Goal: Information Seeking & Learning: Learn about a topic

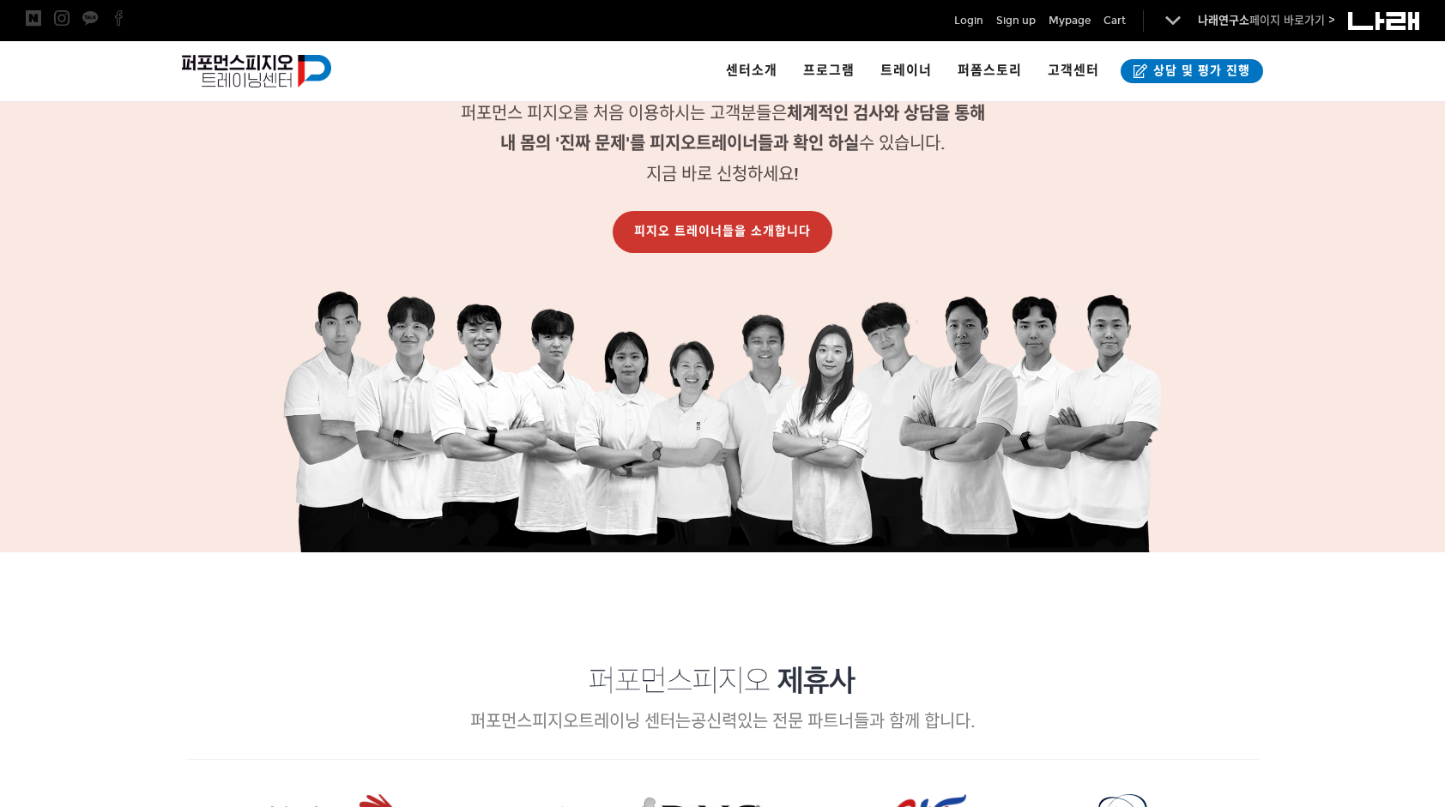
scroll to position [1630, 0]
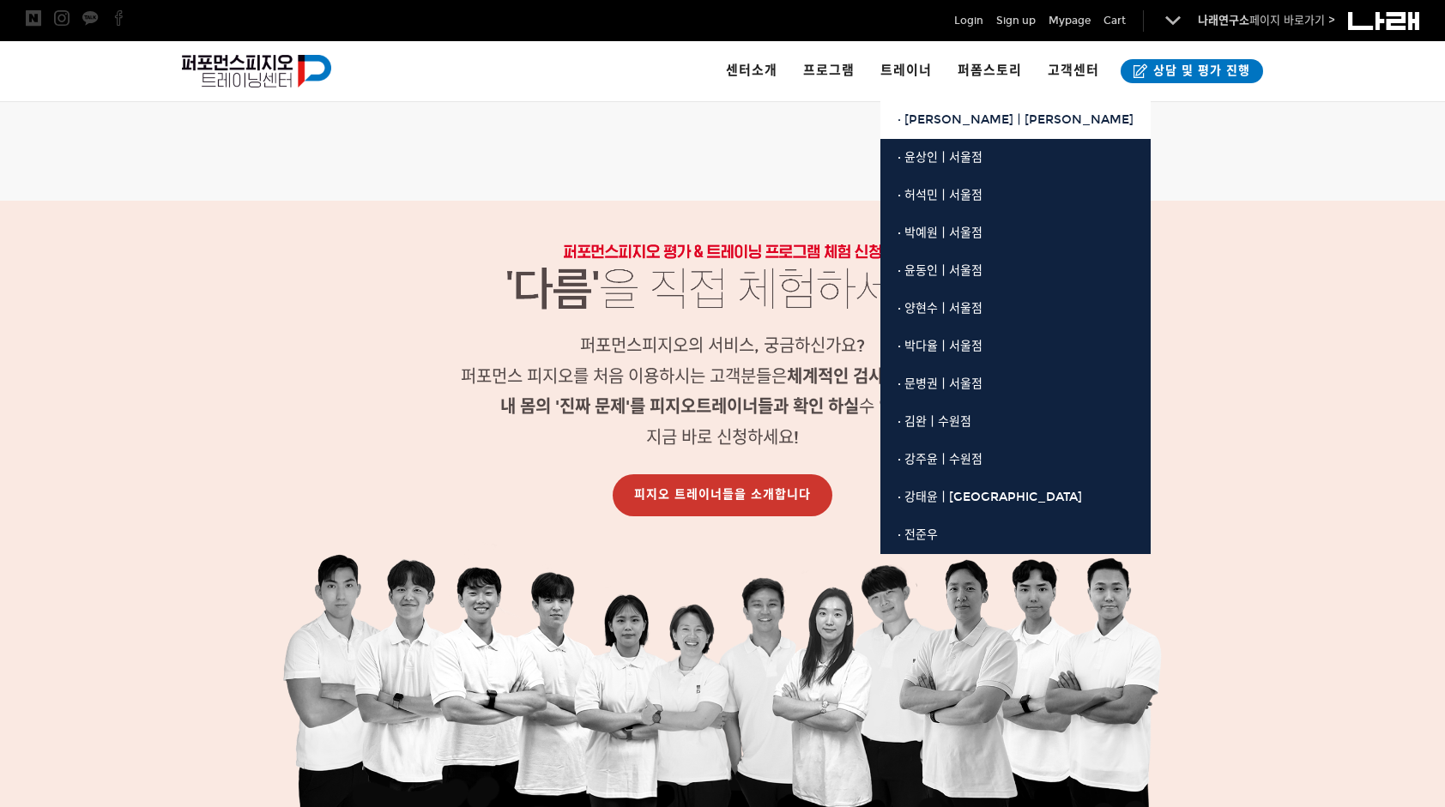
click at [929, 116] on span "· [PERSON_NAME]ㅣ[PERSON_NAME]" at bounding box center [1015, 119] width 236 height 15
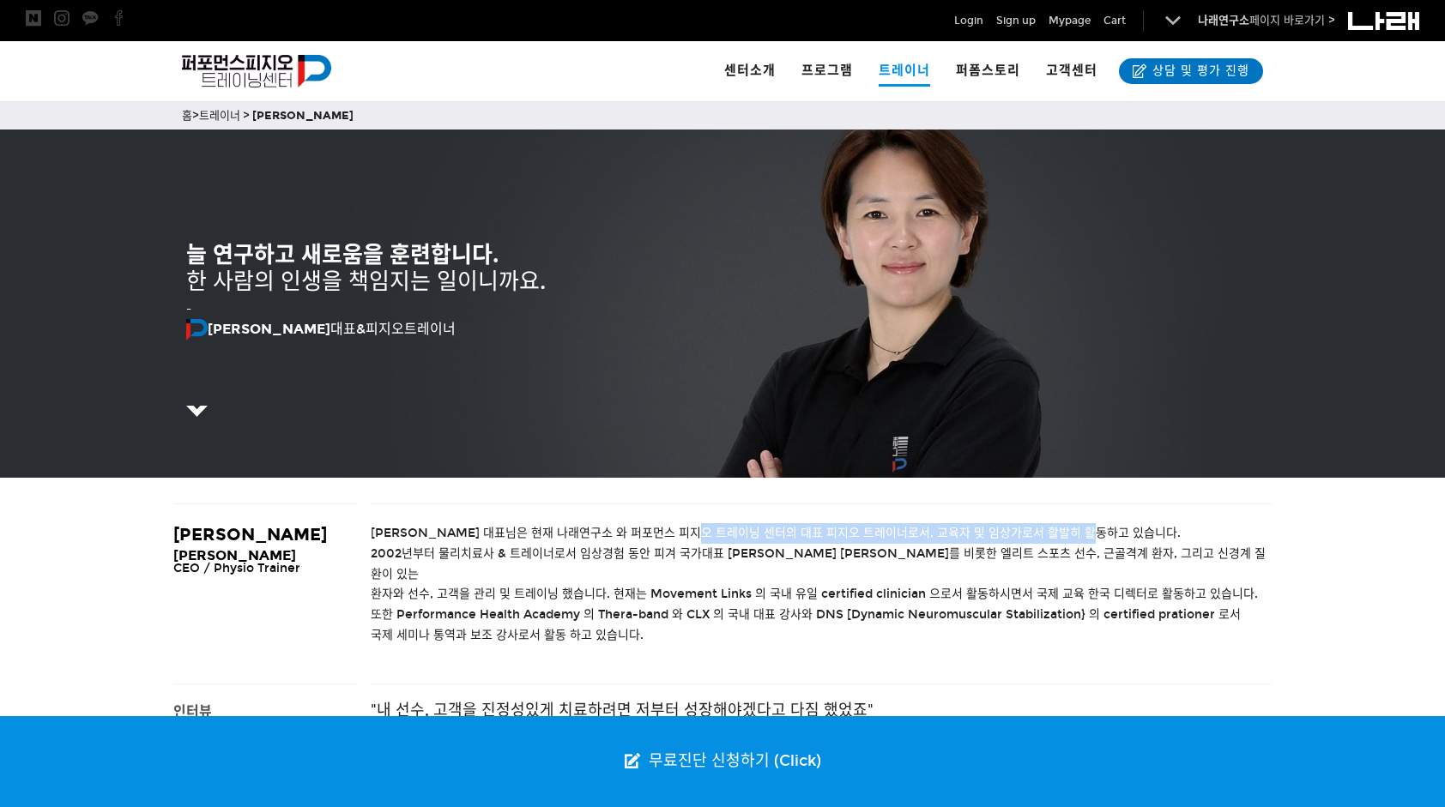
drag, startPoint x: 712, startPoint y: 532, endPoint x: 1184, endPoint y: 537, distance: 471.9
click at [1184, 537] on p "[PERSON_NAME] 대표님은 현재 나래연구소 와 퍼포먼스 피지오 트레이닝 센터의 대표 피지오 트레이너로서, 교육자 및 임상가로서 활발히 …" at bounding box center [821, 533] width 901 height 21
drag, startPoint x: 1184, startPoint y: 537, endPoint x: 769, endPoint y: 570, distance: 416.5
click at [769, 587] on span "환자와 선수, 고객을 관리 및 트레이닝 했습니다. 현재는 Movement Links 의 국내 유일 certified clinician 으로서 …" at bounding box center [814, 594] width 887 height 15
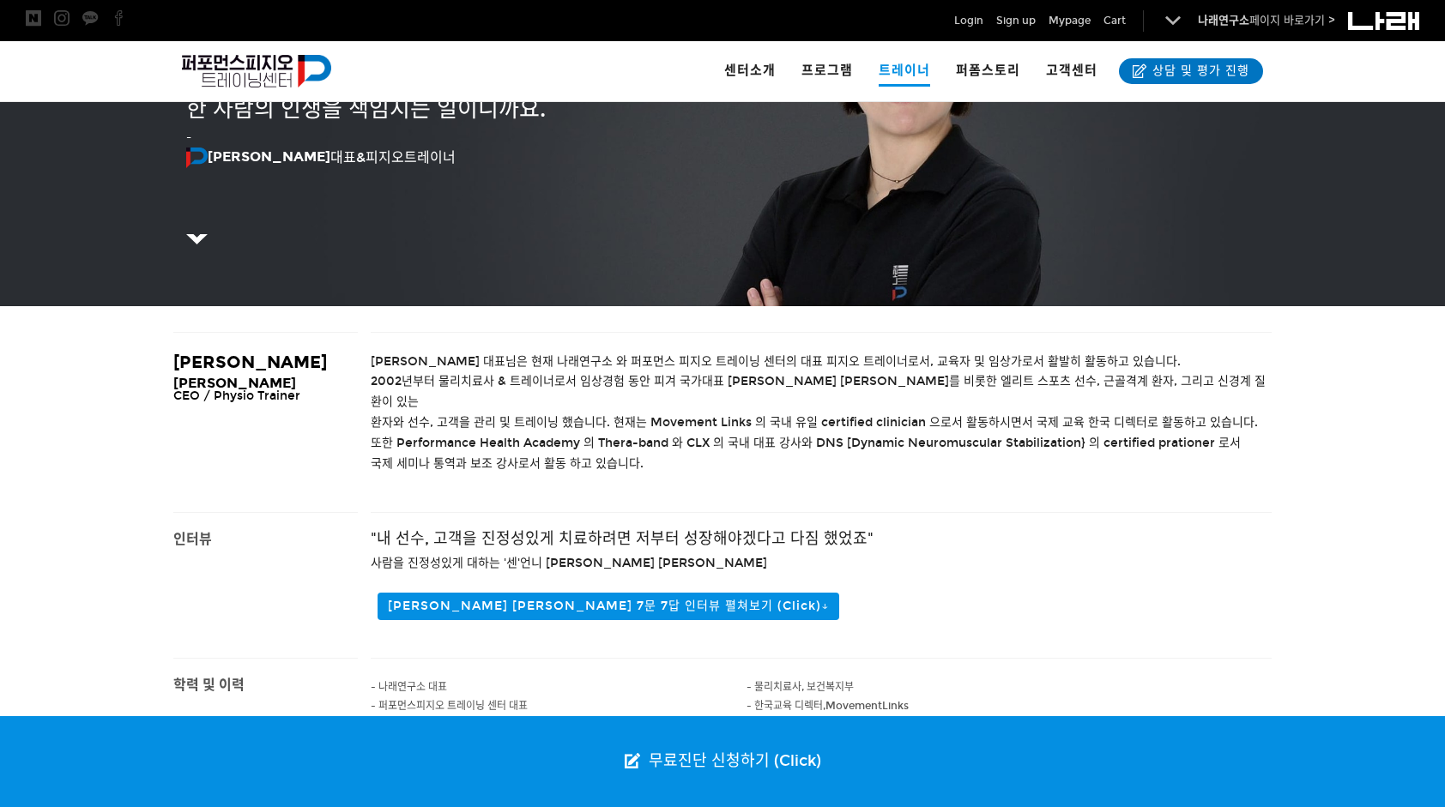
scroll to position [343, 0]
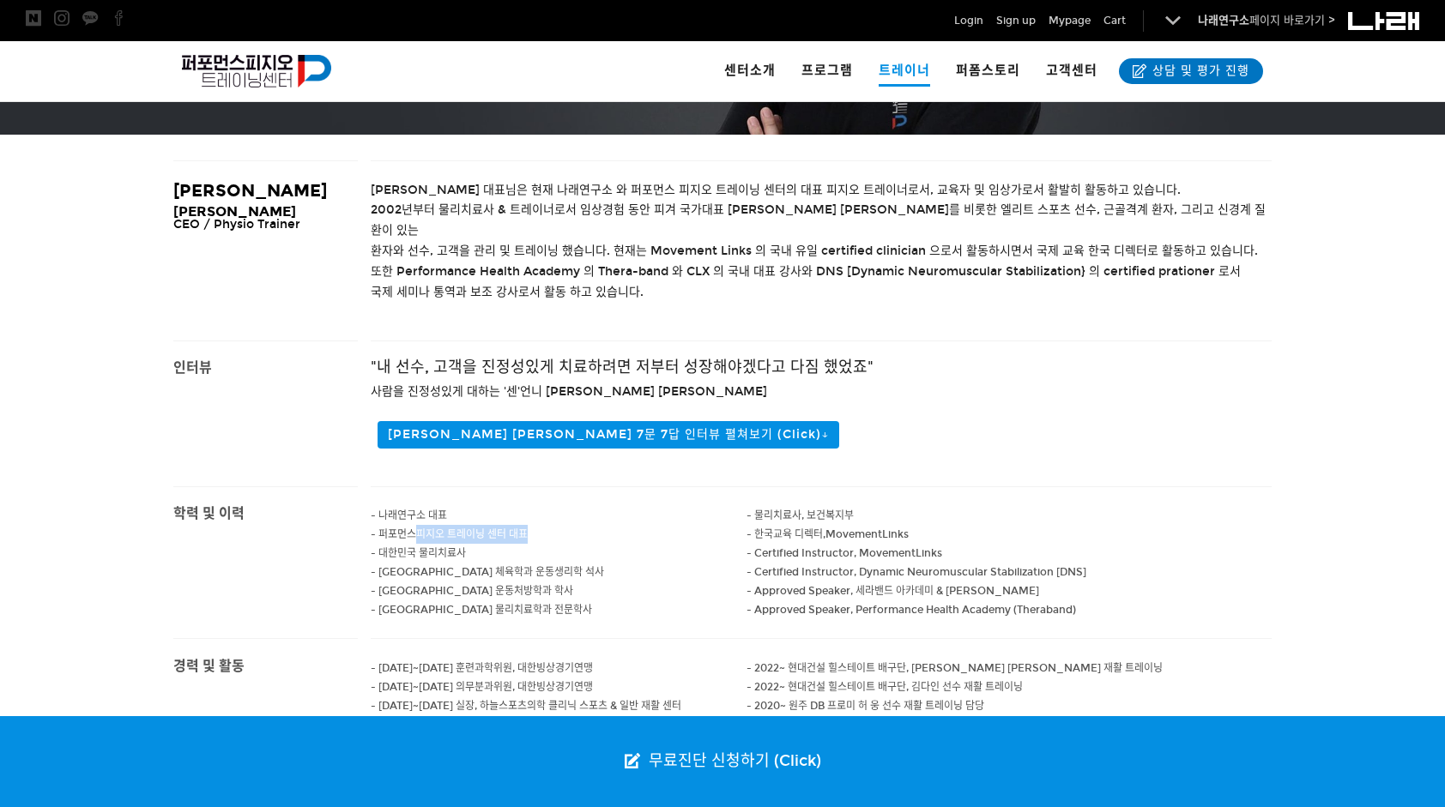
drag, startPoint x: 417, startPoint y: 517, endPoint x: 591, endPoint y: 517, distance: 174.2
click at [591, 525] on p "- 퍼포먼스피지오 트레이닝 센터 대표" at bounding box center [559, 534] width 376 height 19
drag, startPoint x: 591, startPoint y: 517, endPoint x: 590, endPoint y: 563, distance: 45.5
click at [590, 582] on p "- [GEOGRAPHIC_DATA] 운동처방학과 학사" at bounding box center [559, 591] width 376 height 19
drag, startPoint x: 403, startPoint y: 553, endPoint x: 588, endPoint y: 553, distance: 184.5
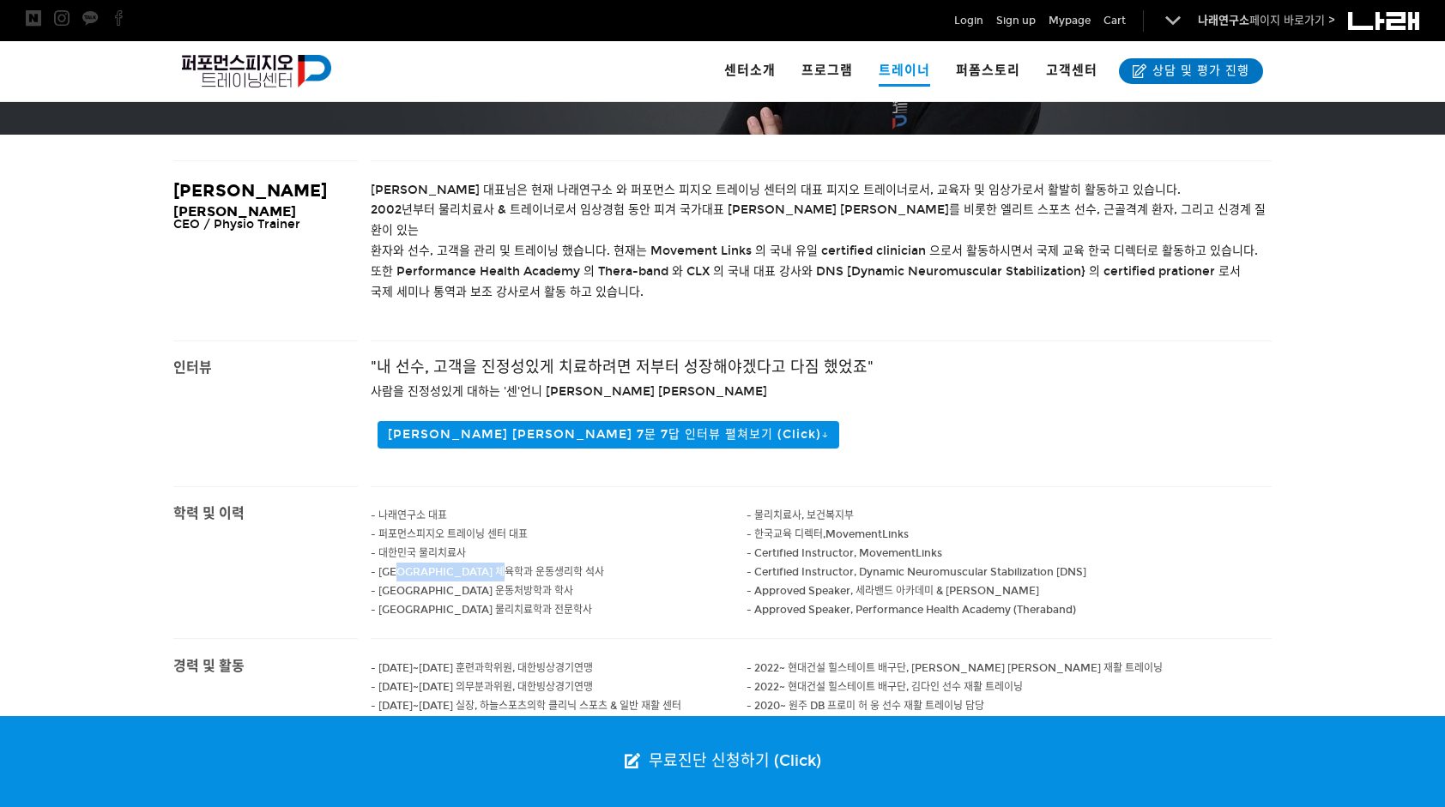
click at [588, 563] on p "- [GEOGRAPHIC_DATA] 체육학과 운동생리학 석사" at bounding box center [559, 572] width 376 height 19
drag, startPoint x: 588, startPoint y: 553, endPoint x: 586, endPoint y: 591, distance: 38.6
click at [586, 601] on p "- [GEOGRAPHIC_DATA] 물리치료학과 전문학사" at bounding box center [559, 610] width 376 height 19
drag, startPoint x: 374, startPoint y: 587, endPoint x: 599, endPoint y: 587, distance: 224.8
click at [599, 601] on p "- [GEOGRAPHIC_DATA] 물리치료학과 전문학사" at bounding box center [559, 610] width 376 height 19
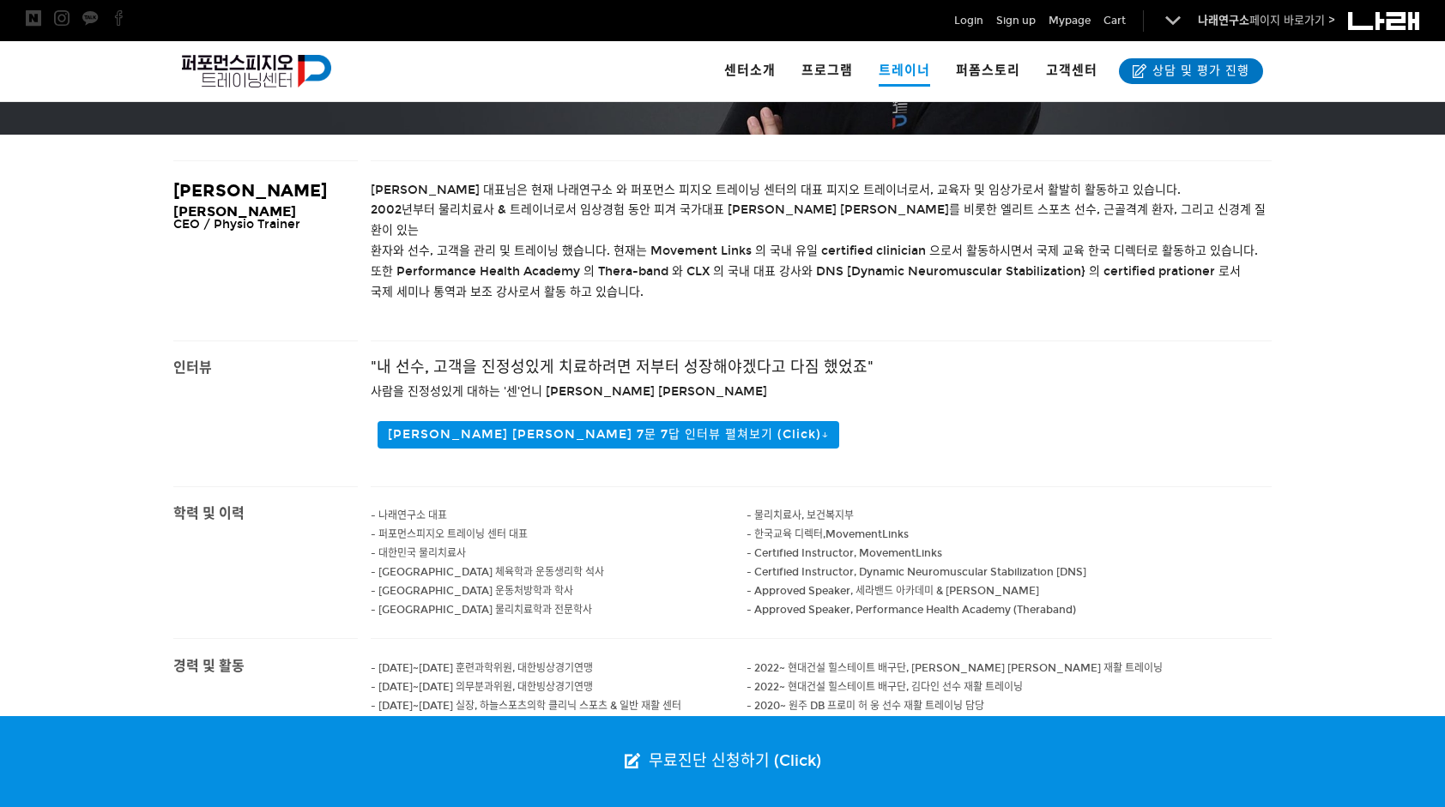
drag, startPoint x: 599, startPoint y: 587, endPoint x: 601, endPoint y: 622, distance: 35.2
click at [601, 639] on p at bounding box center [559, 648] width 376 height 19
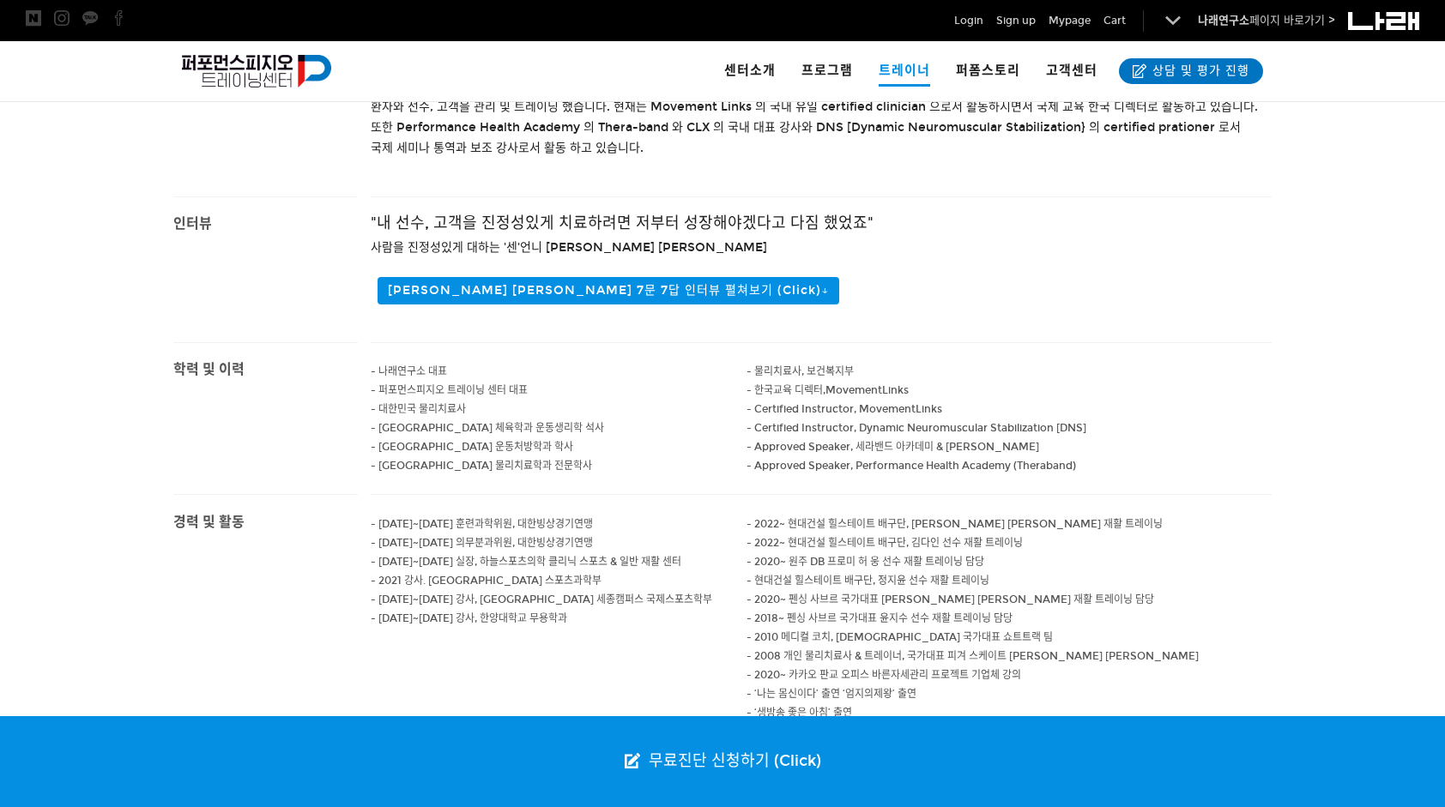
scroll to position [515, 0]
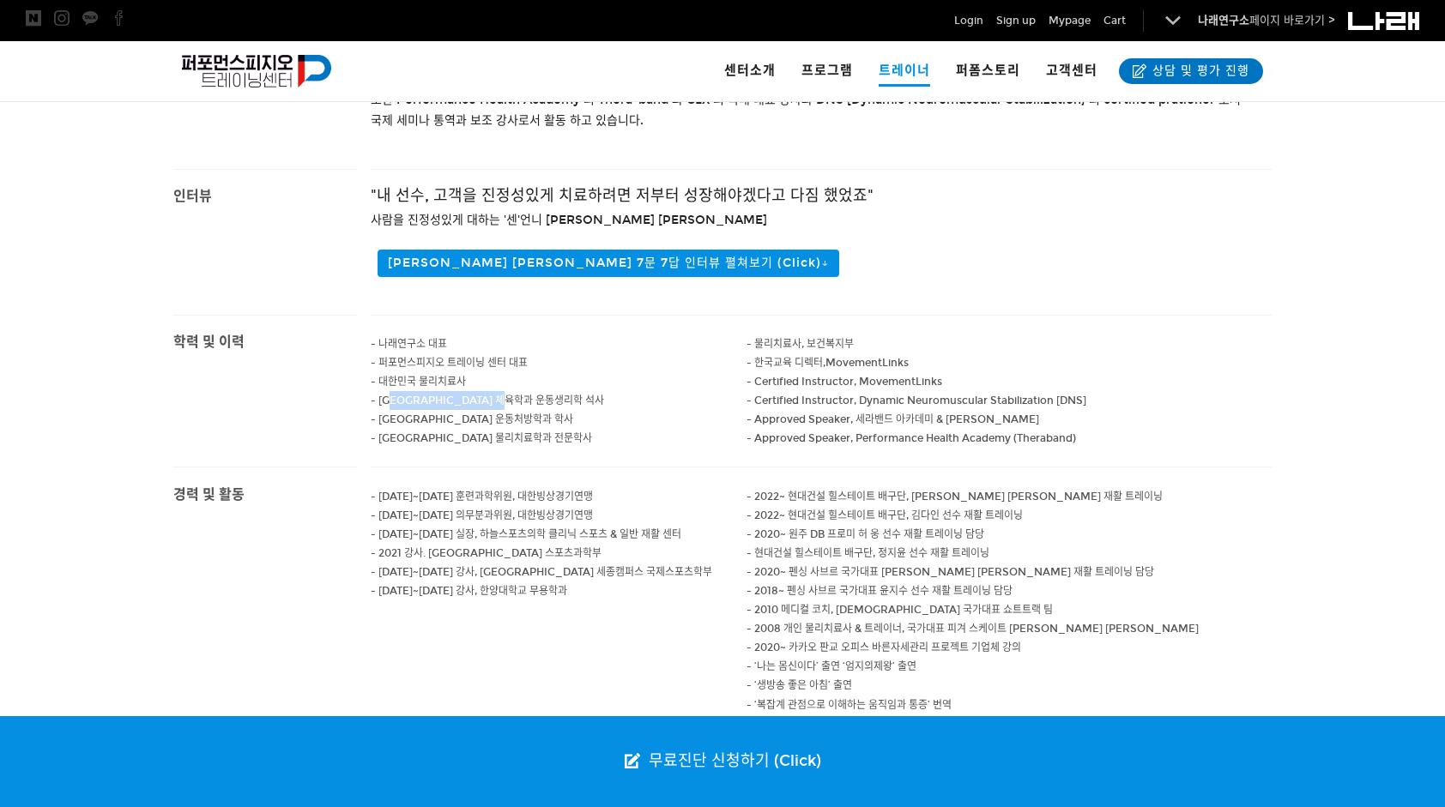
drag, startPoint x: 405, startPoint y: 374, endPoint x: 583, endPoint y: 384, distance: 178.8
click at [583, 391] on p "- [GEOGRAPHIC_DATA] 체육학과 운동생리학 석사" at bounding box center [559, 400] width 376 height 19
drag, startPoint x: 583, startPoint y: 384, endPoint x: 472, endPoint y: 430, distance: 120.5
click at [472, 448] on p at bounding box center [559, 457] width 376 height 19
click at [1320, 361] on div at bounding box center [722, 391] width 1445 height 153
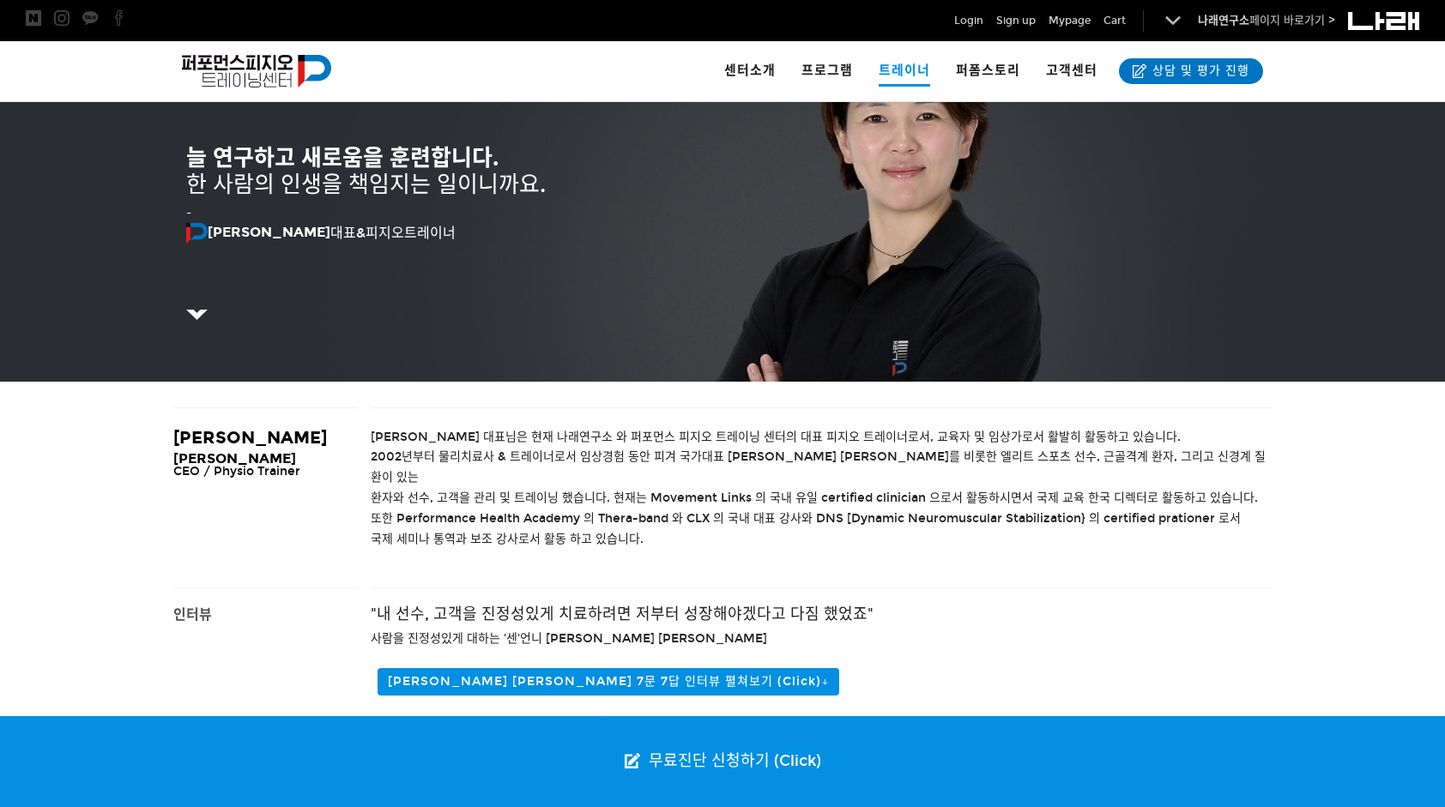
scroll to position [86, 0]
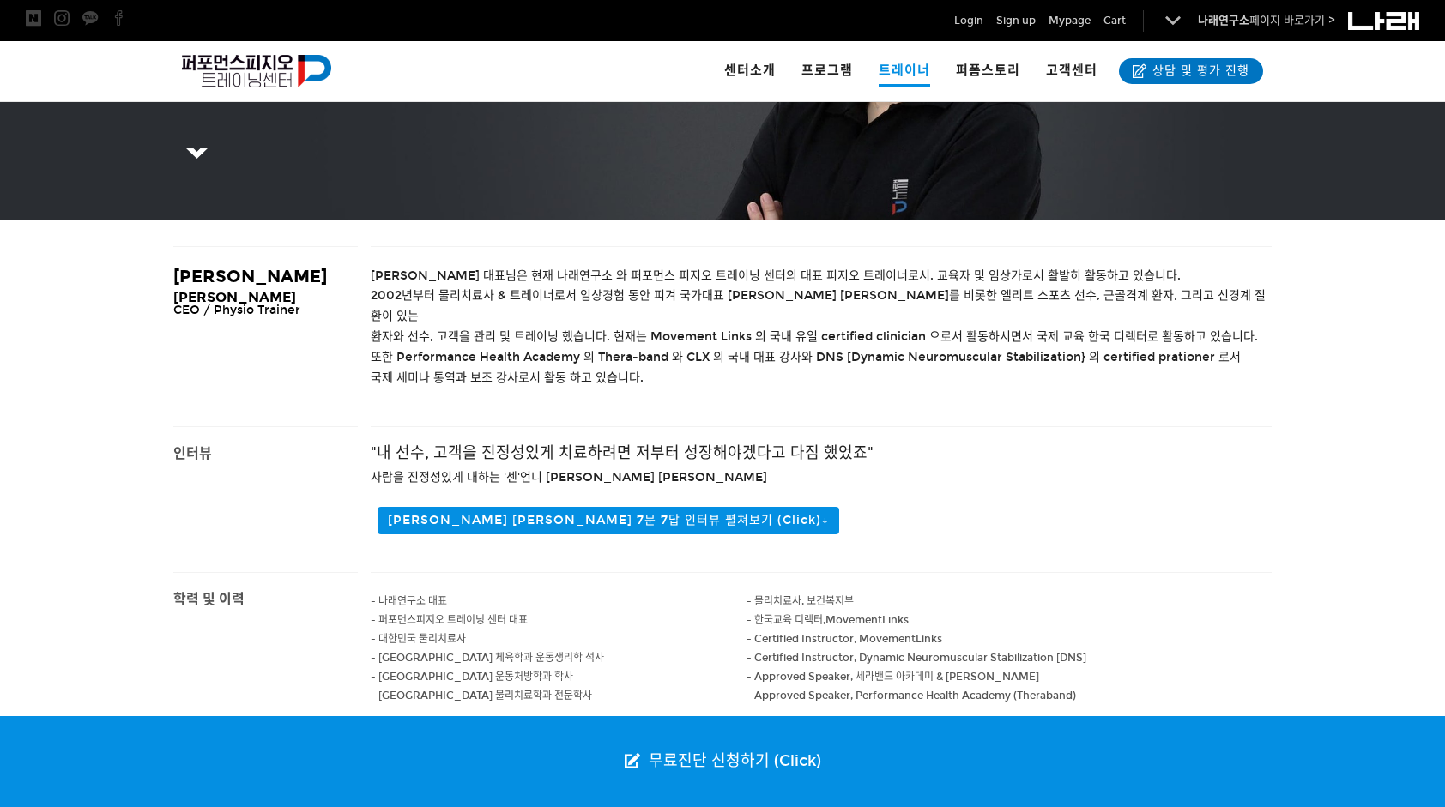
click at [705, 444] on span ""내 선수, 고객을 진정성있게 치료하려면 저부터 성장해야겠다고 다짐 했었죠"" at bounding box center [622, 453] width 503 height 19
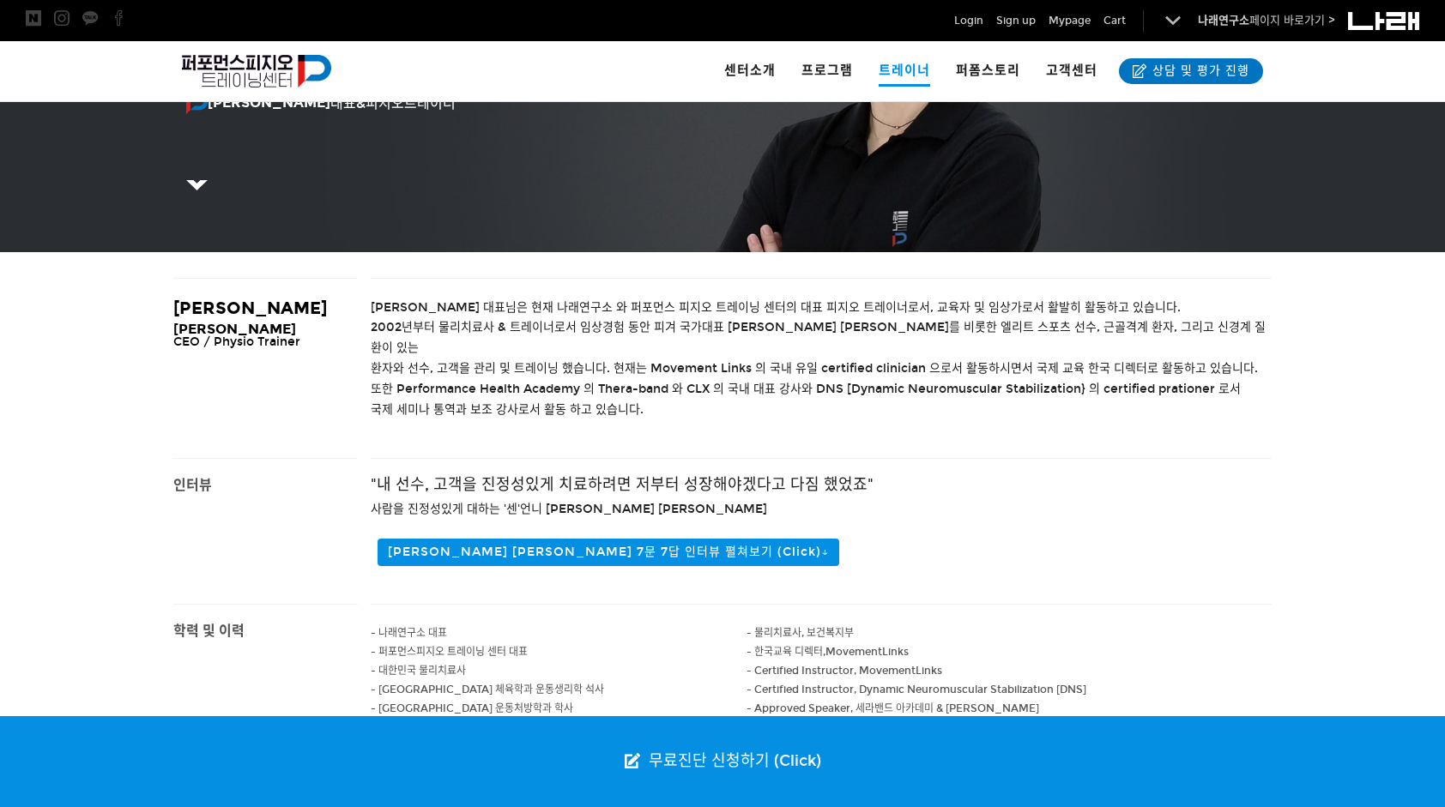
scroll to position [429, 0]
